Goal: Task Accomplishment & Management: Manage account settings

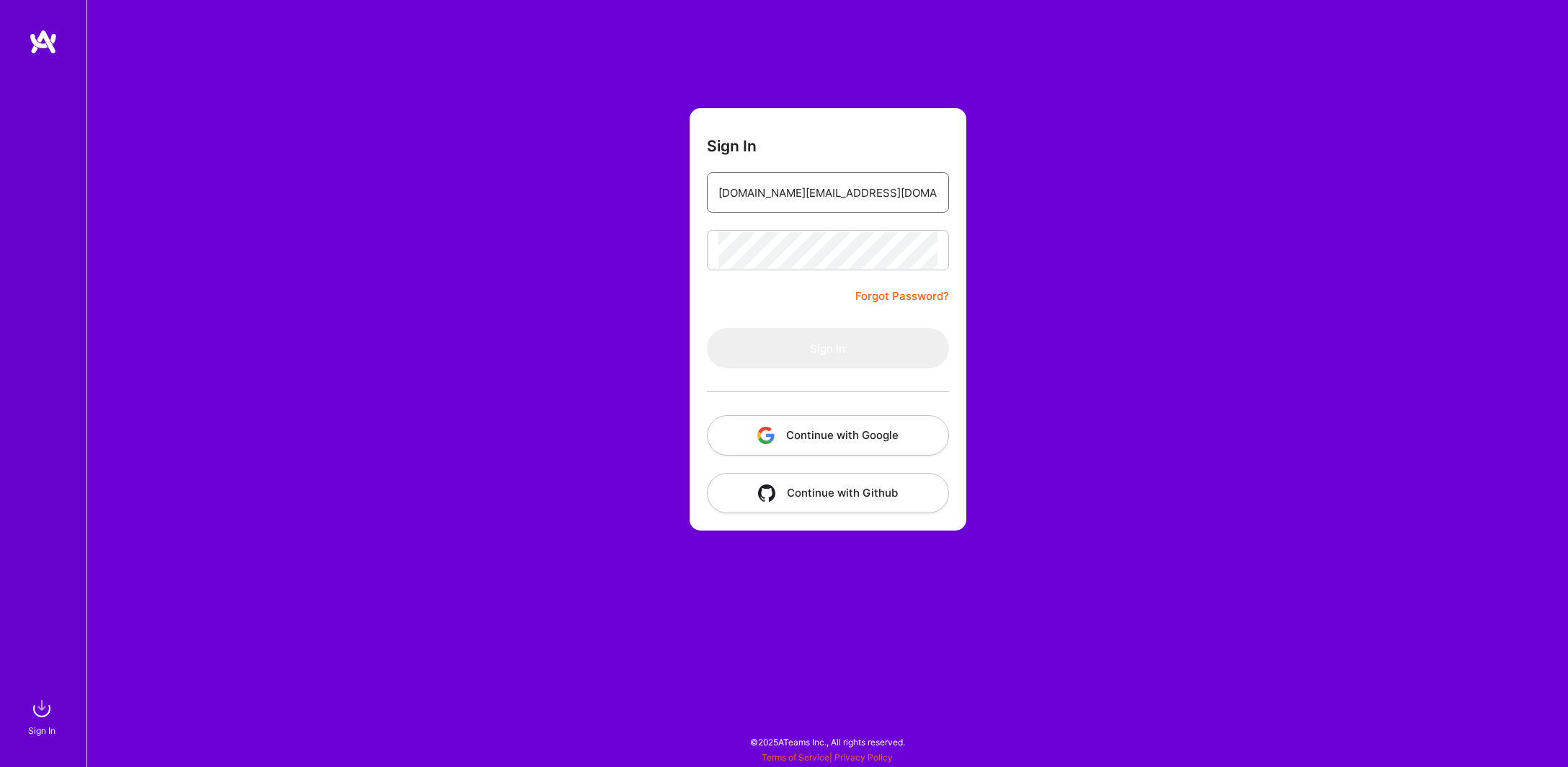
click at [871, 185] on input "[DOMAIN_NAME][EMAIL_ADDRESS][DOMAIN_NAME]" at bounding box center [828, 193] width 219 height 37
click at [988, 271] on div "Sign In [DOMAIN_NAME][EMAIL_ADDRESS][DOMAIN_NAME] Forgot Password? Sign In Cont…" at bounding box center [827, 384] width 1482 height 767
click at [825, 435] on button "Continue with Google" at bounding box center [828, 435] width 242 height 40
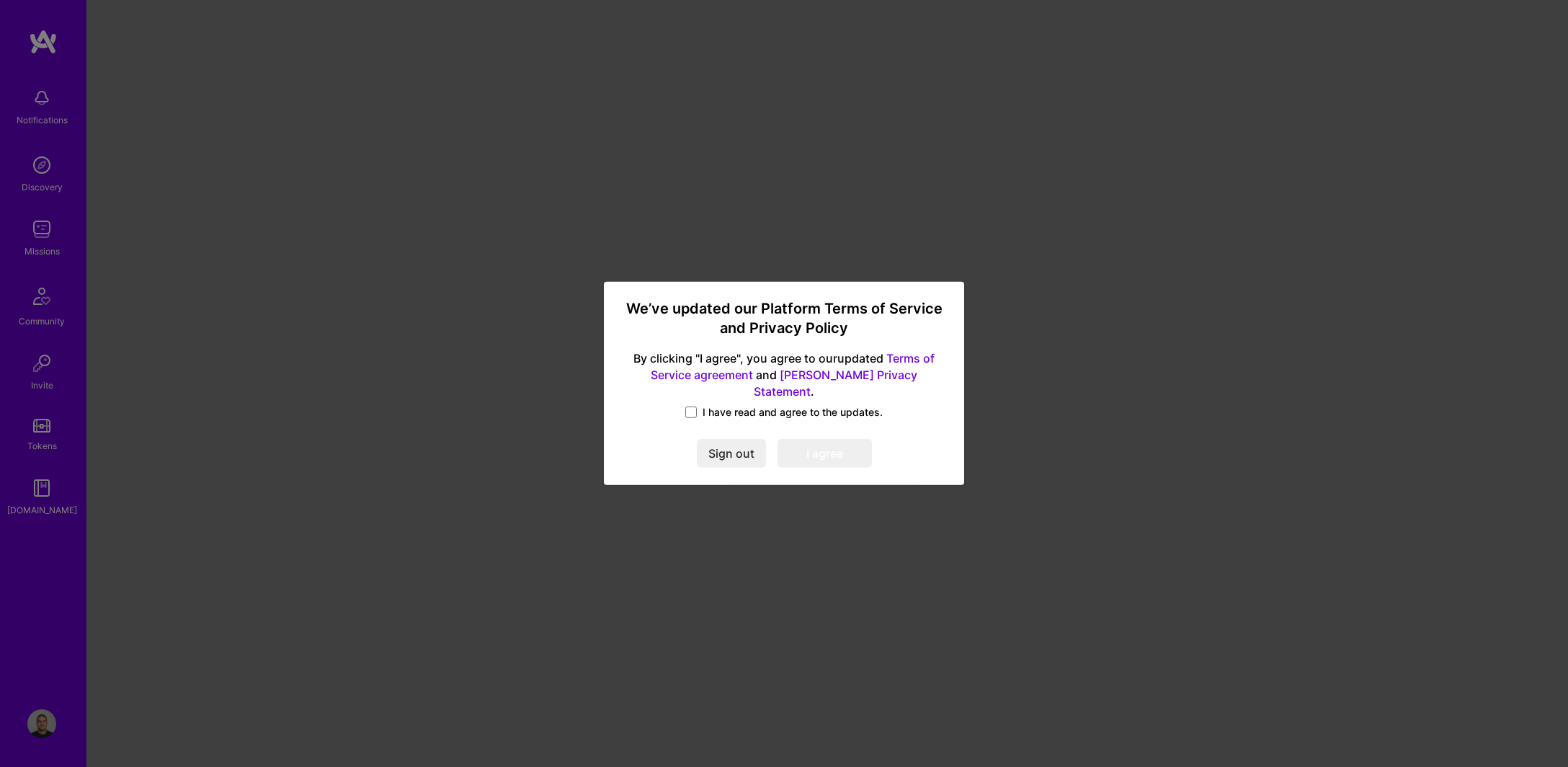
click at [724, 407] on span "I have read and agree to the updates." at bounding box center [792, 412] width 180 height 14
click at [0, 0] on input "I have read and agree to the updates." at bounding box center [0, 0] width 0 height 0
click at [844, 445] on button "I agree" at bounding box center [825, 454] width 94 height 29
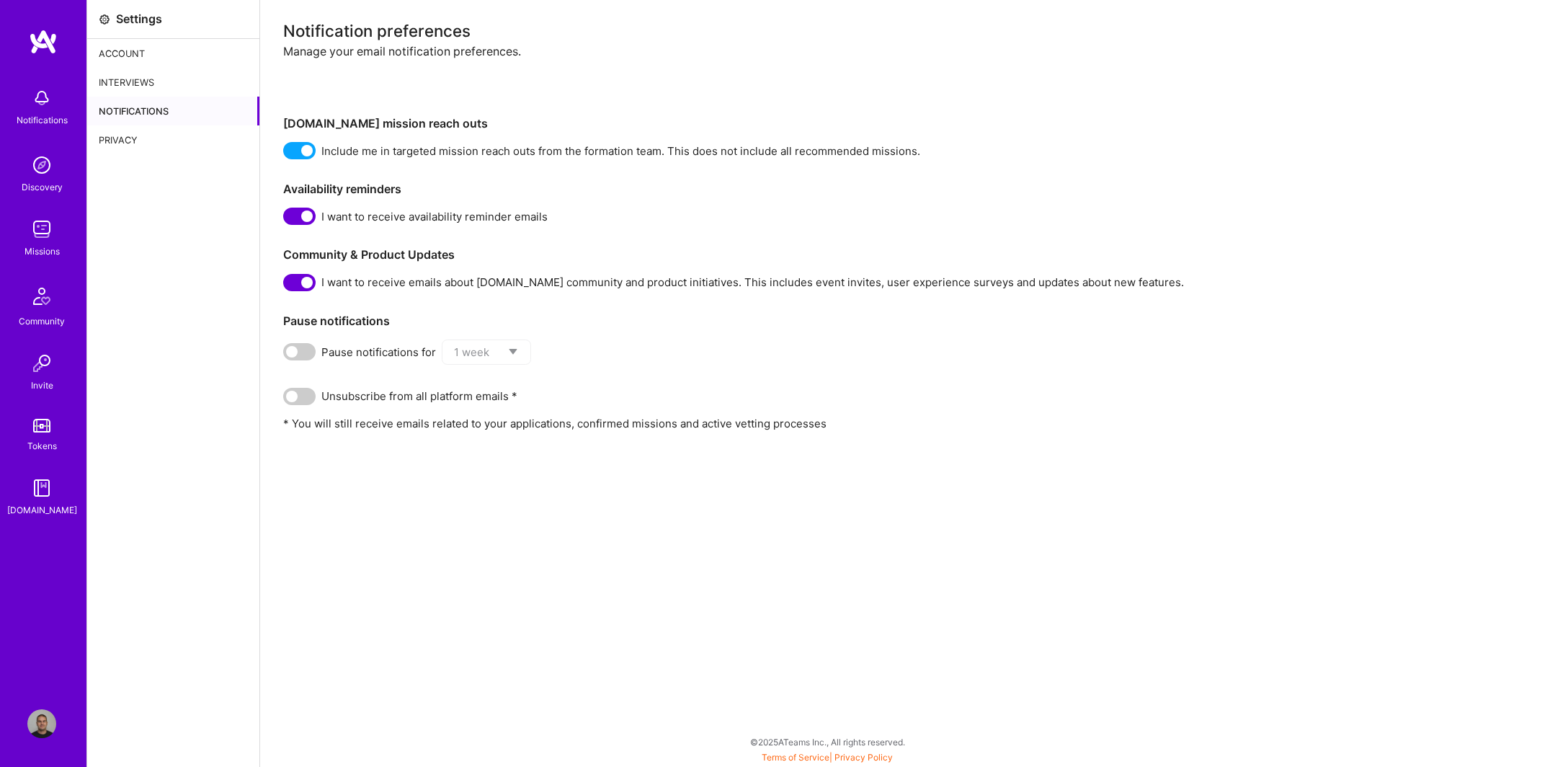
click at [136, 79] on div "Interviews" at bounding box center [173, 82] width 172 height 29
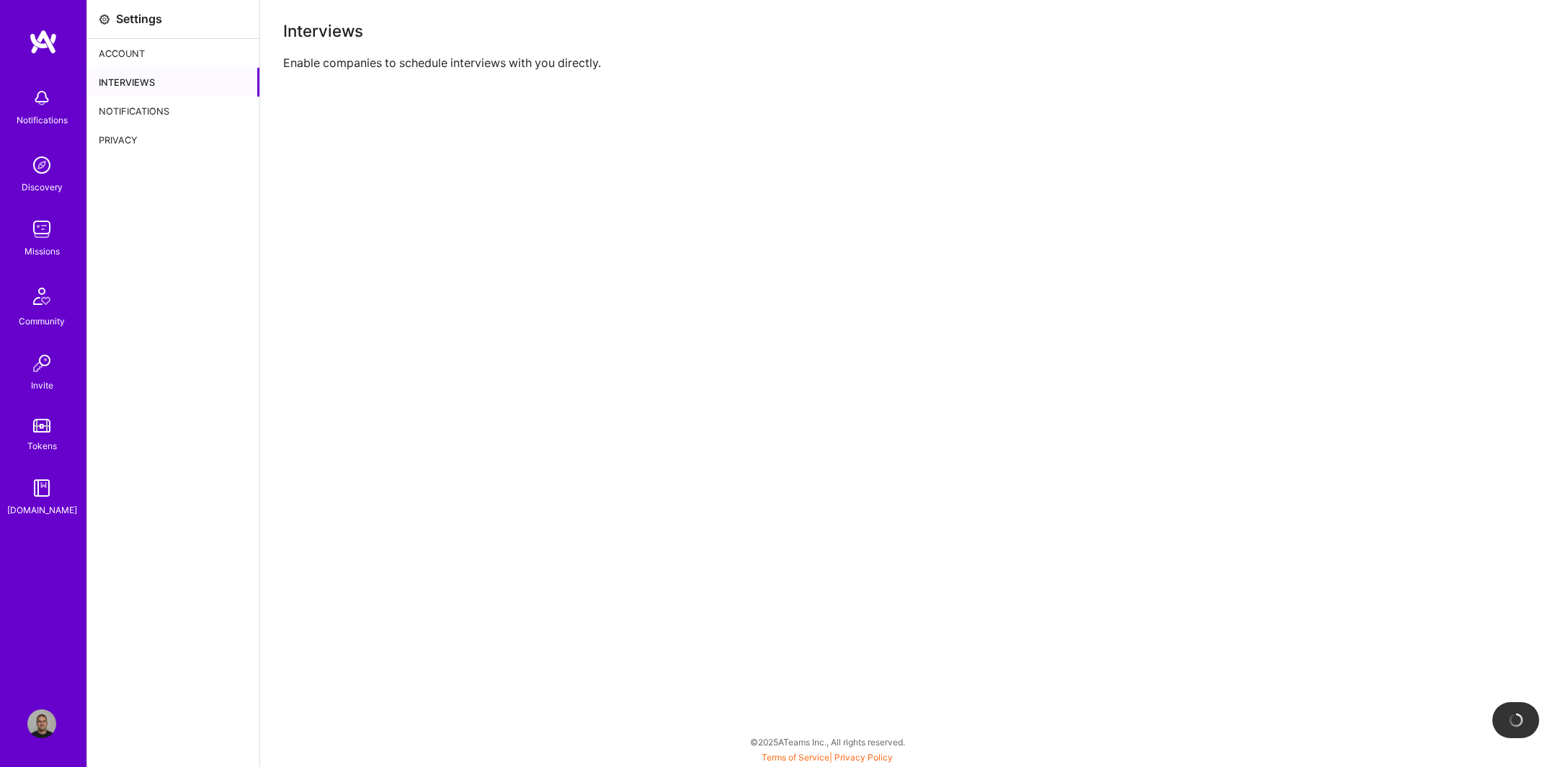
click at [134, 110] on div "Notifications" at bounding box center [173, 111] width 172 height 29
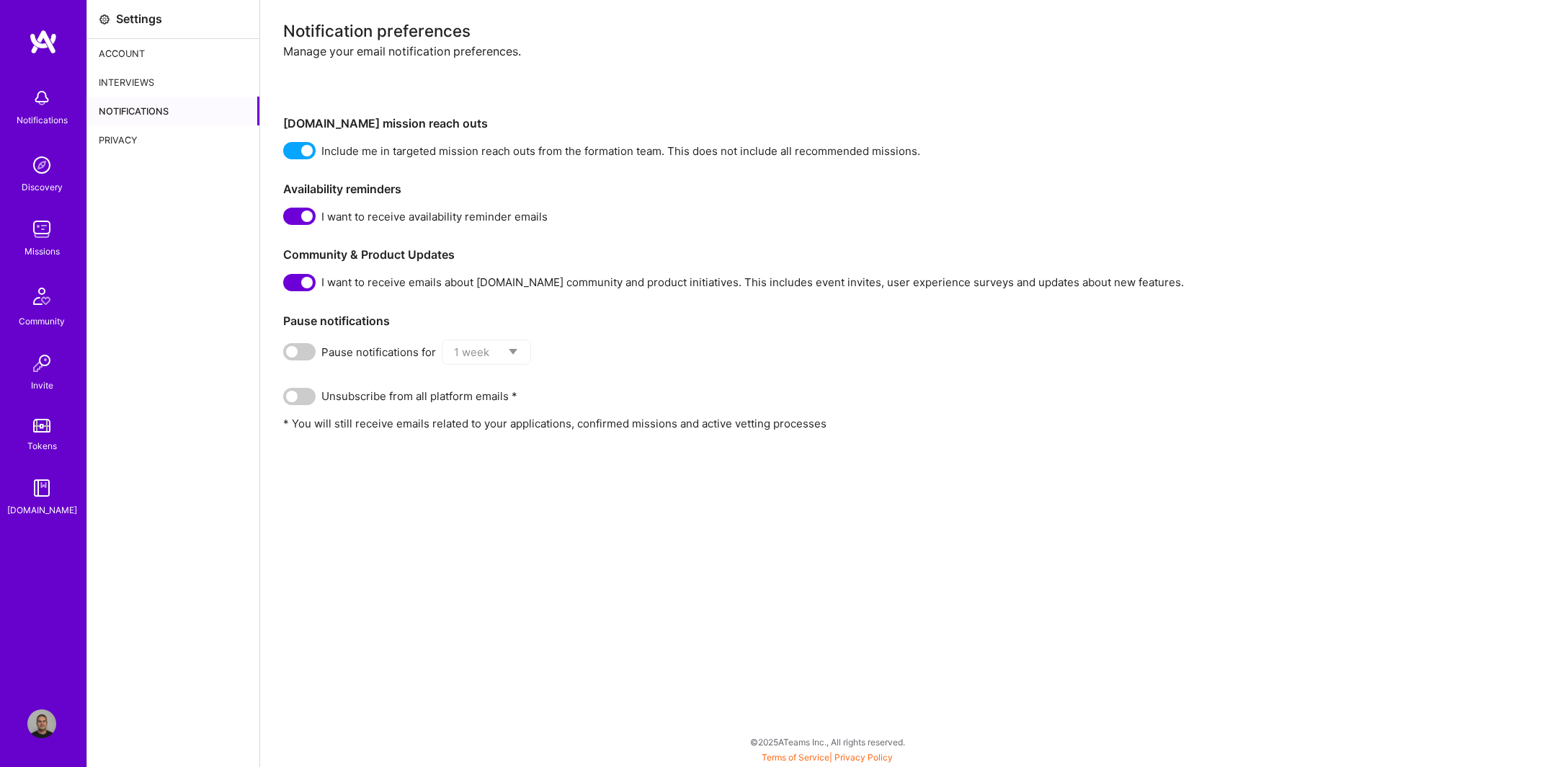
click at [119, 141] on div "Privacy" at bounding box center [173, 140] width 172 height 29
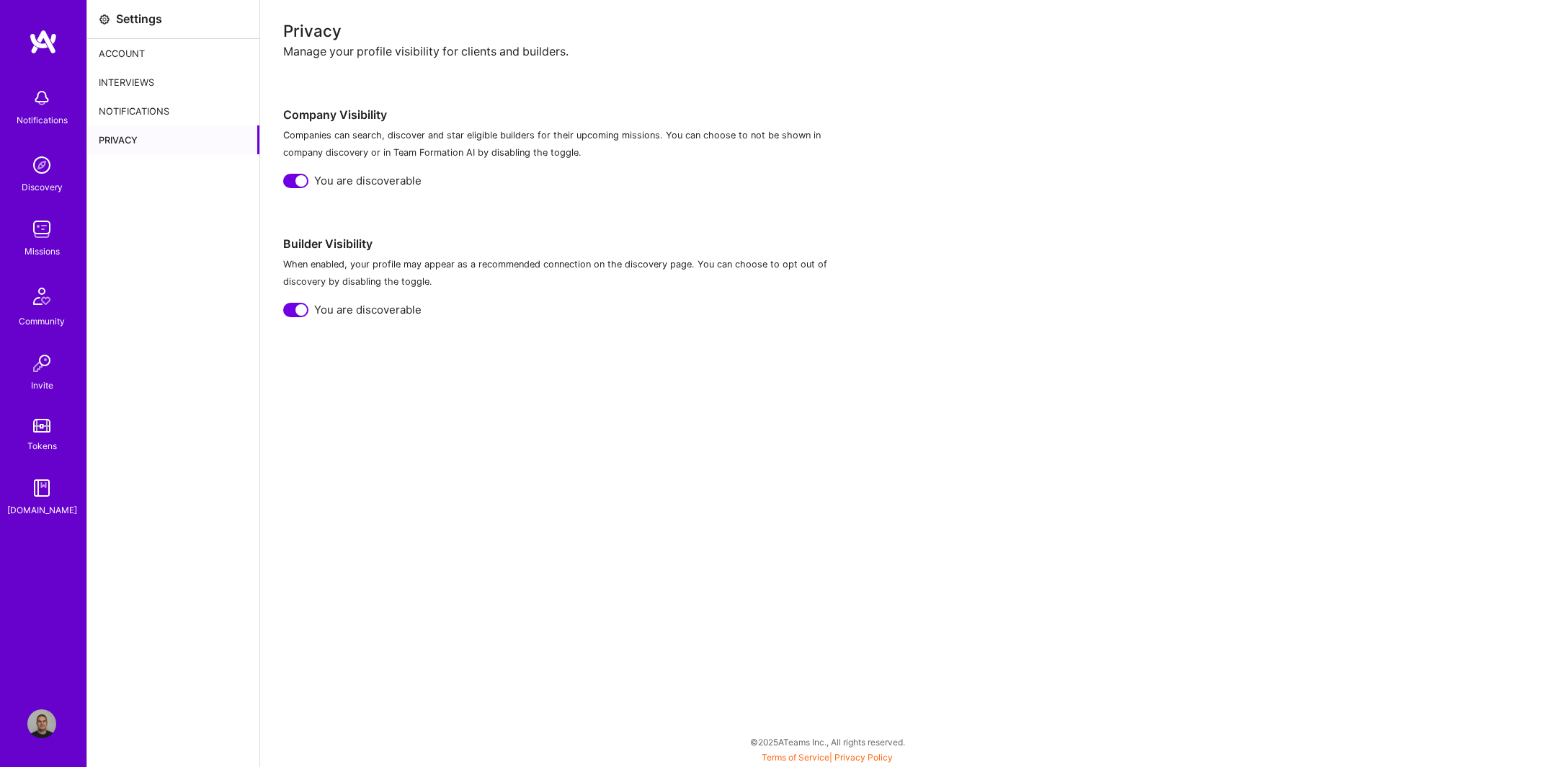
click at [129, 57] on div "Account" at bounding box center [173, 54] width 172 height 29
